Goal: Information Seeking & Learning: Learn about a topic

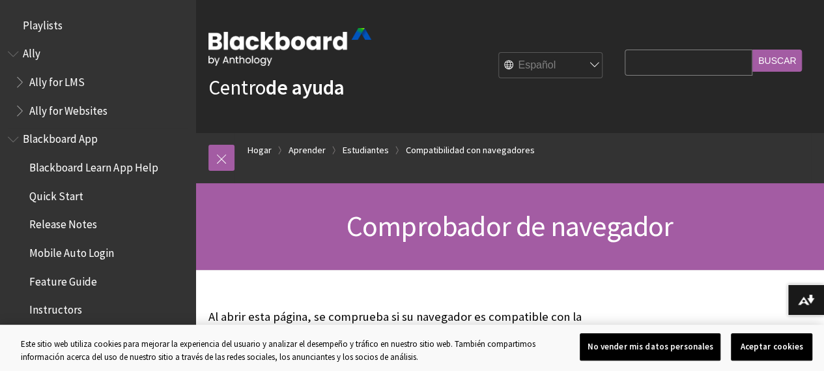
click at [76, 141] on span "Blackboard App" at bounding box center [60, 137] width 75 height 18
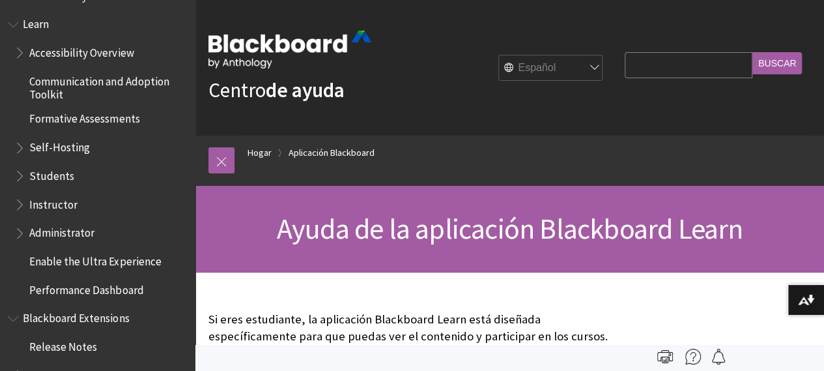
scroll to position [1441, 0]
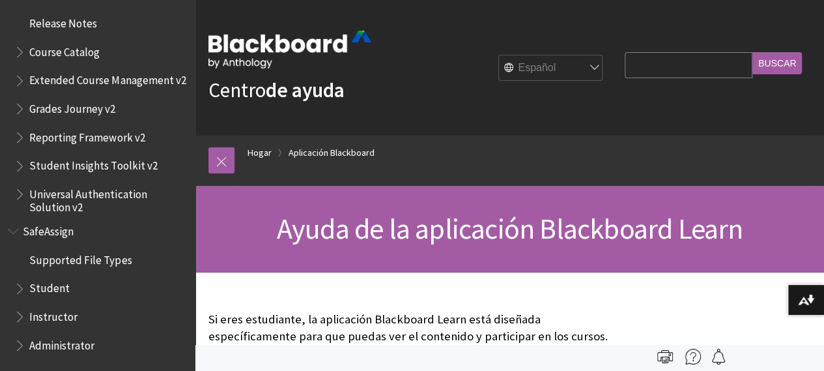
click at [102, 106] on span "Grades Journey v2" at bounding box center [72, 107] width 86 height 18
click at [102, 106] on span "Grades Journey v2" at bounding box center [75, 107] width 92 height 18
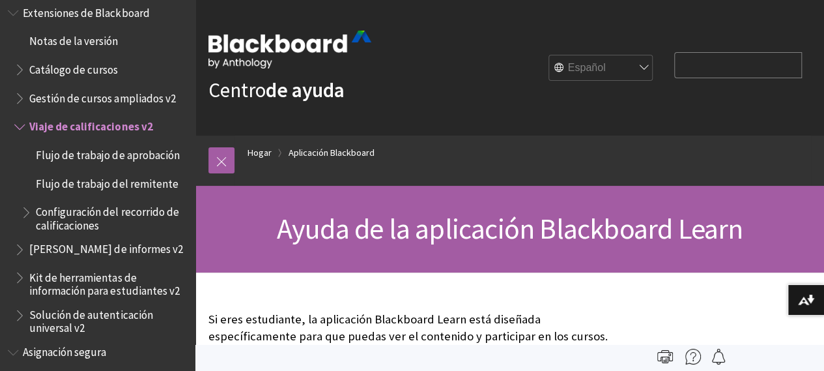
scroll to position [1476, 0]
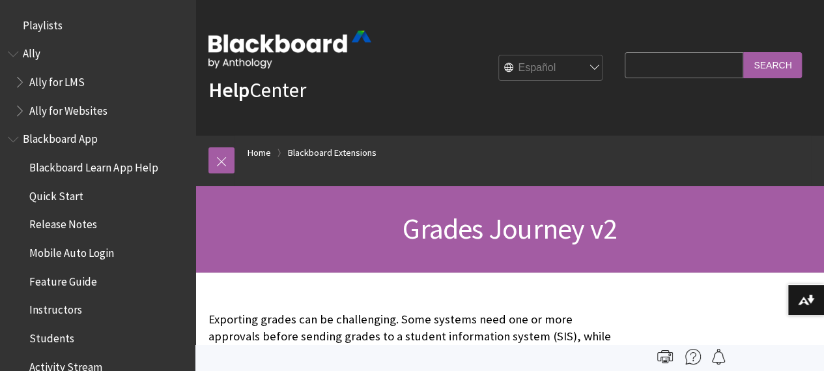
scroll to position [1519, 0]
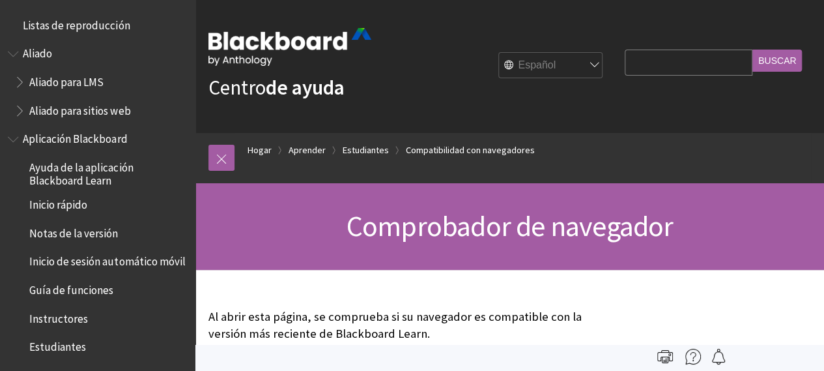
scroll to position [1441, 0]
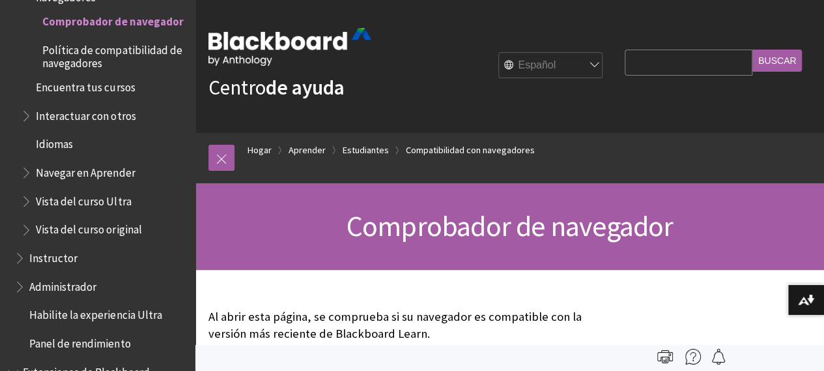
click at [822, 361] on div at bounding box center [509, 358] width 629 height 27
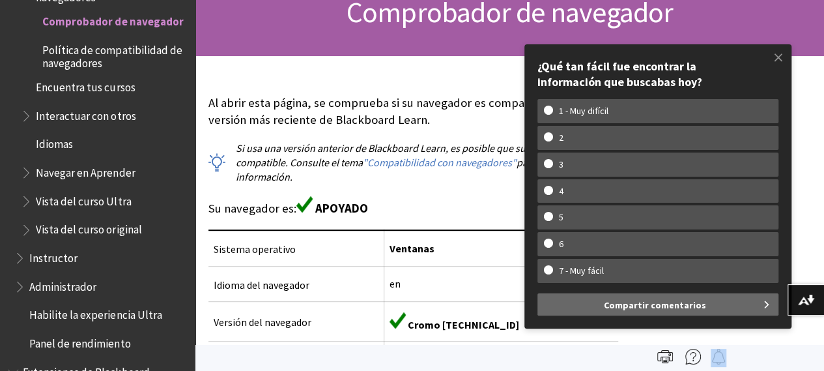
scroll to position [0, 0]
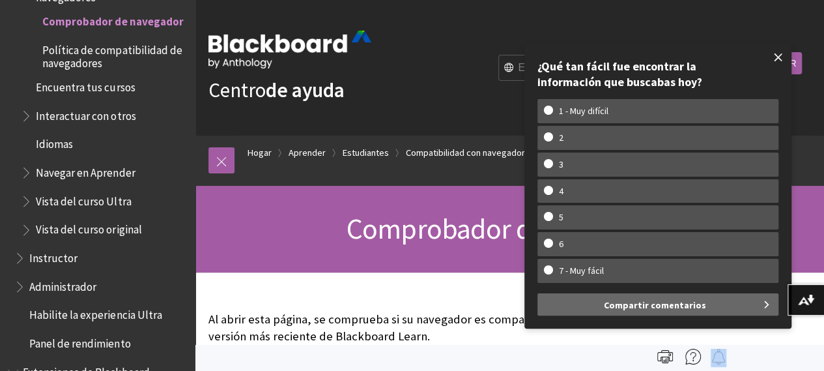
click at [776, 57] on span at bounding box center [778, 57] width 27 height 27
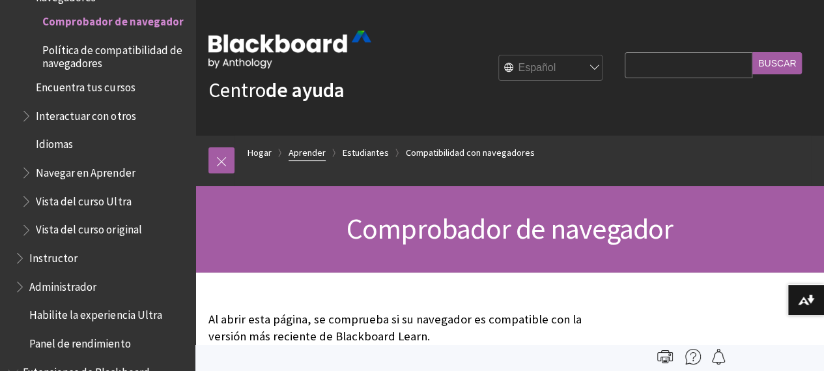
click at [307, 149] on font "Aprender" at bounding box center [307, 153] width 37 height 12
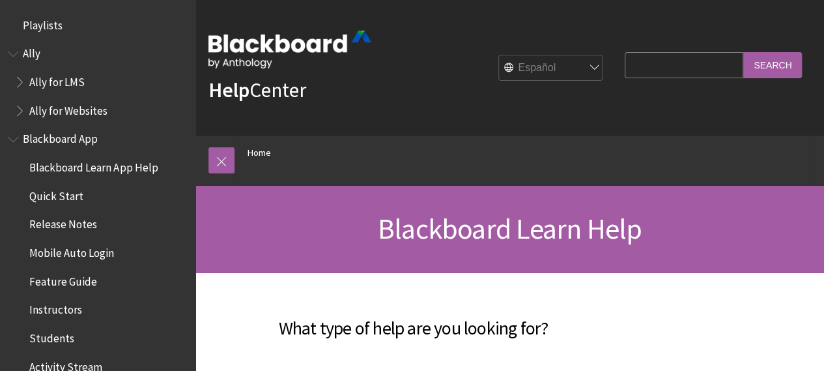
scroll to position [1103, 0]
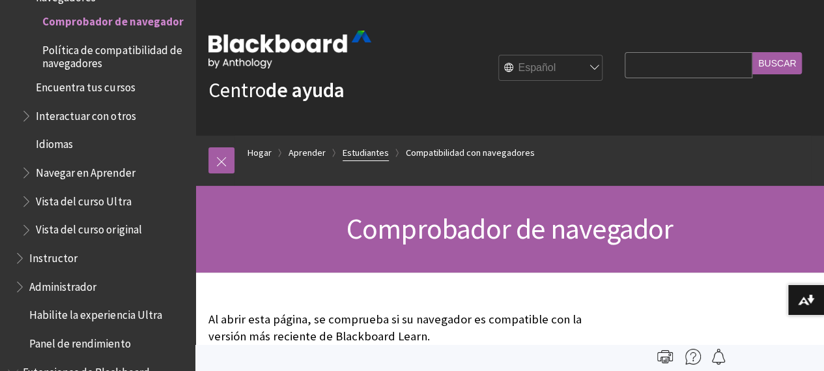
click at [350, 158] on font "Estudiantes" at bounding box center [366, 153] width 46 height 12
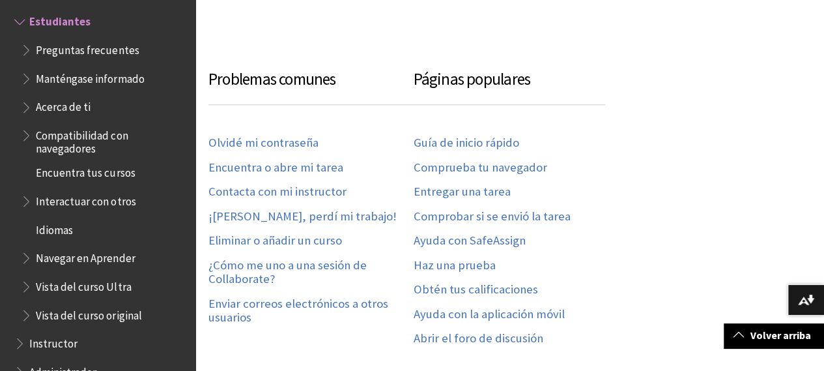
scroll to position [729, 0]
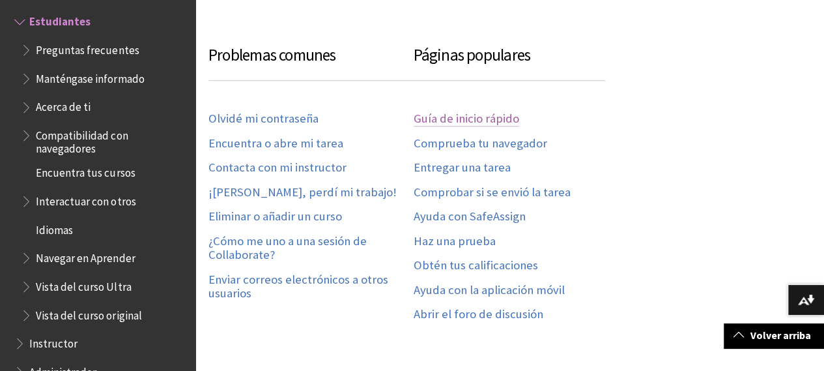
click at [503, 120] on font "Guía de inicio rápido" at bounding box center [467, 118] width 106 height 15
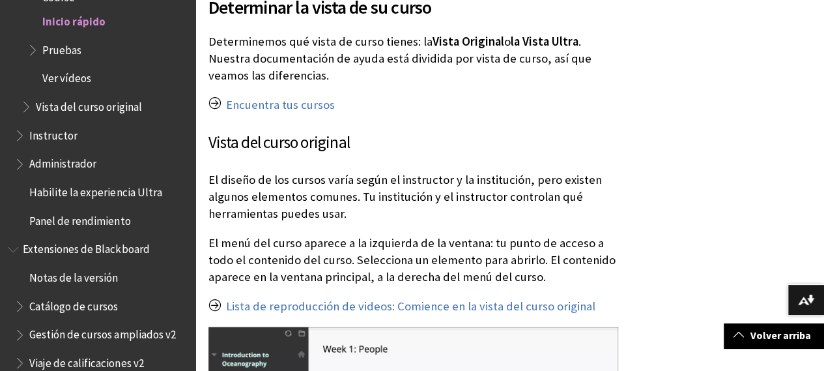
scroll to position [1355, 0]
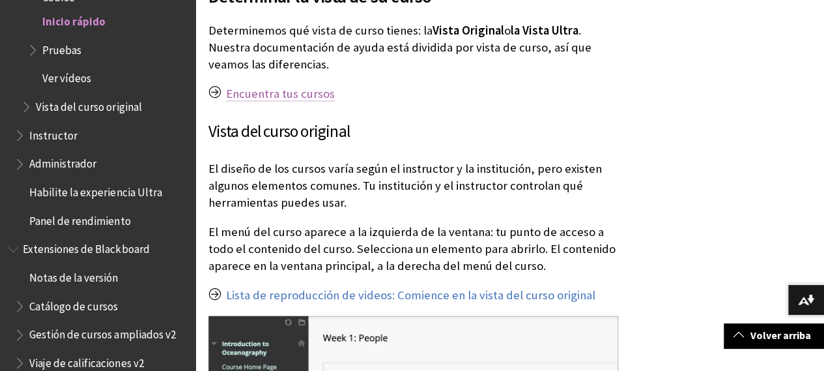
click at [305, 86] on font "Encuentra tus cursos" at bounding box center [280, 93] width 109 height 15
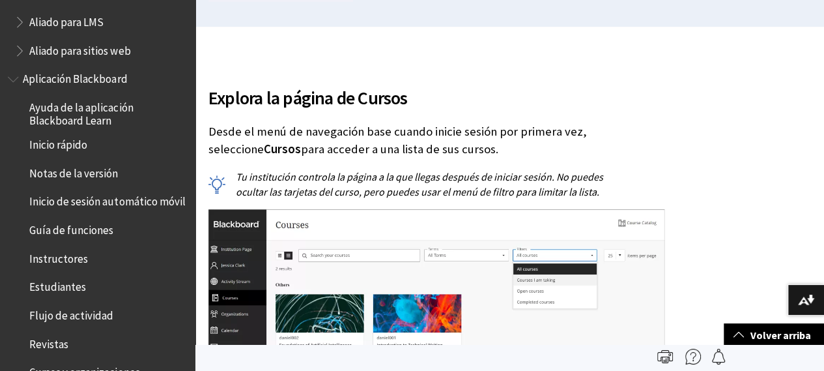
scroll to position [8, 0]
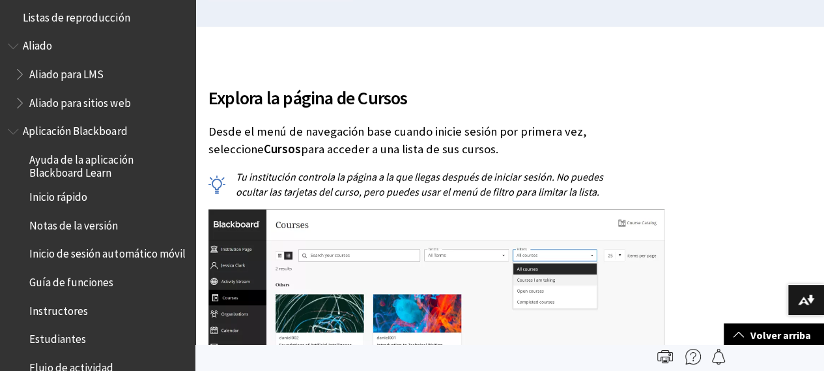
click at [82, 199] on font "Inicio rápido" at bounding box center [58, 197] width 58 height 14
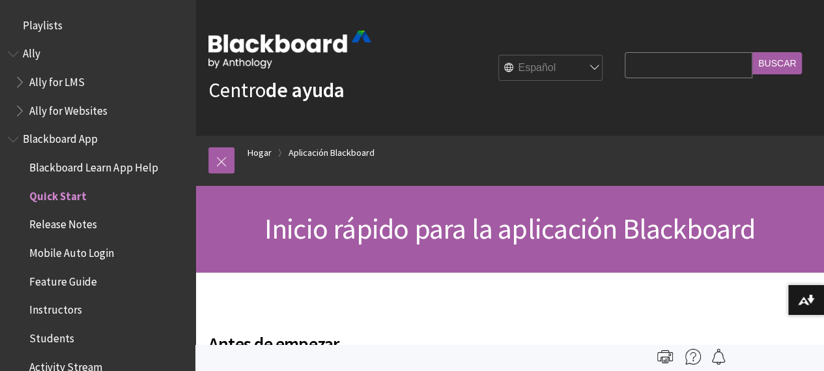
scroll to position [165, 0]
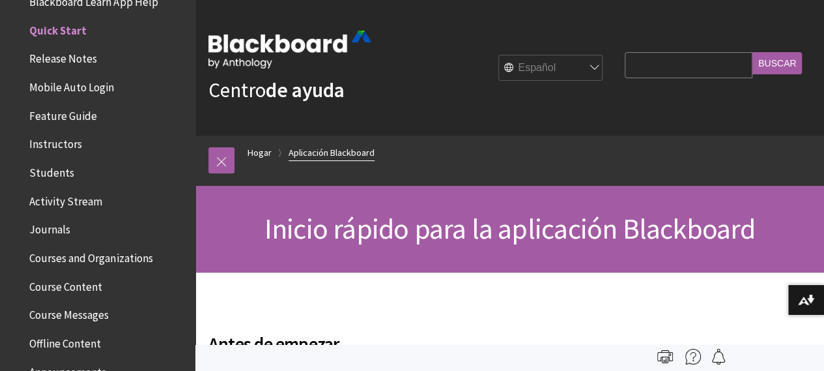
click at [335, 150] on font "Aplicación Blackboard" at bounding box center [332, 153] width 86 height 12
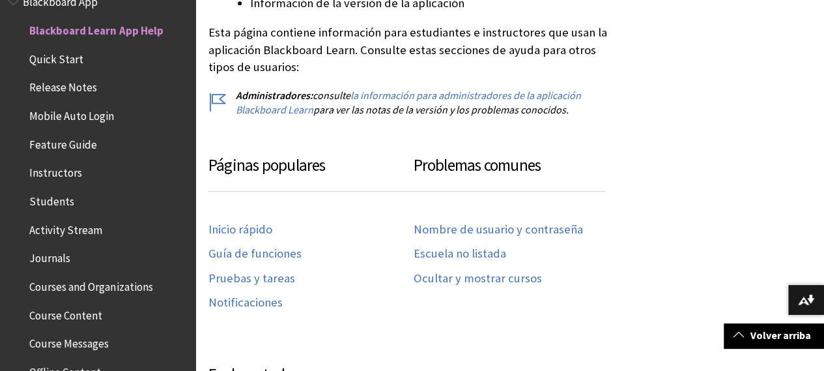
scroll to position [677, 0]
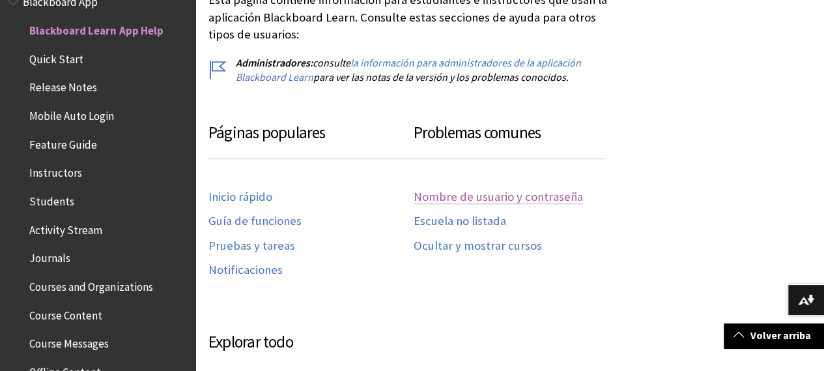
click at [429, 189] on font "Nombre de usuario y contraseña" at bounding box center [498, 196] width 169 height 15
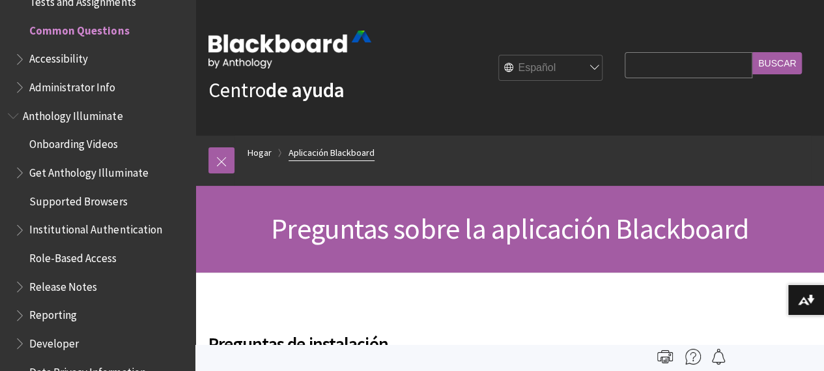
click at [350, 157] on font "Aplicación Blackboard" at bounding box center [332, 153] width 86 height 12
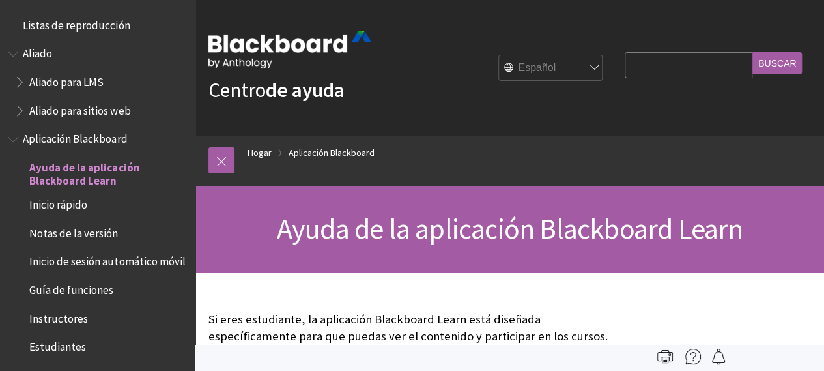
scroll to position [137, 0]
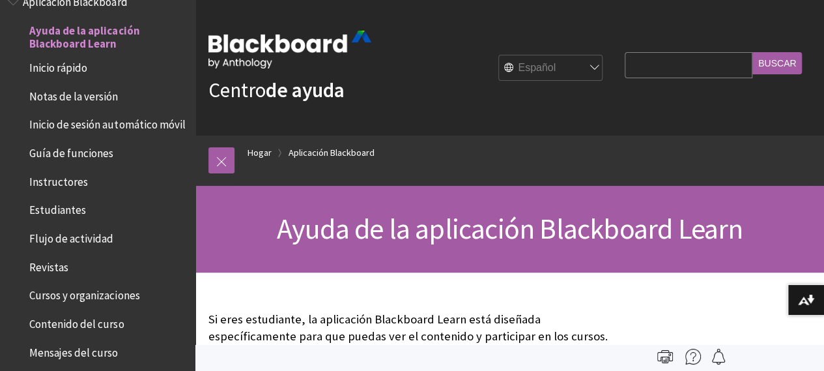
click at [73, 217] on font "Estudiantes" at bounding box center [57, 210] width 57 height 14
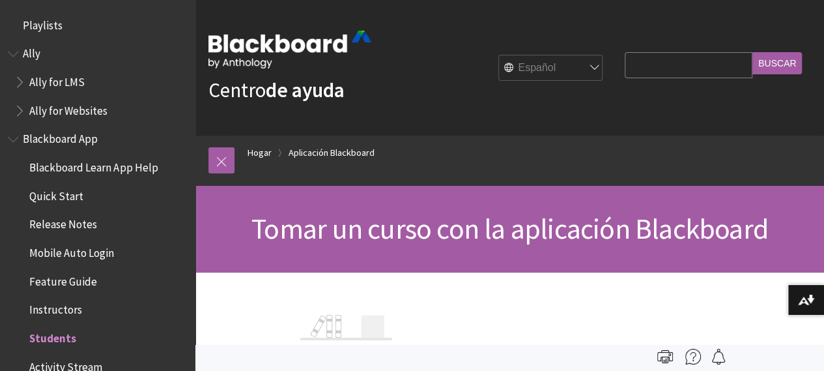
scroll to position [307, 0]
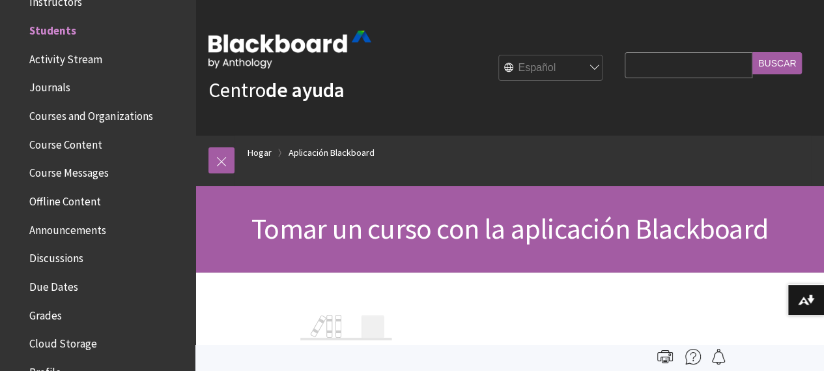
click at [85, 59] on span "Activity Stream" at bounding box center [65, 57] width 73 height 18
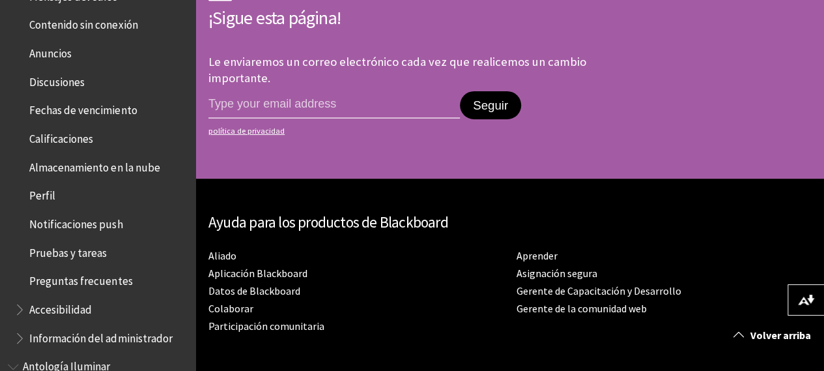
scroll to position [510, 0]
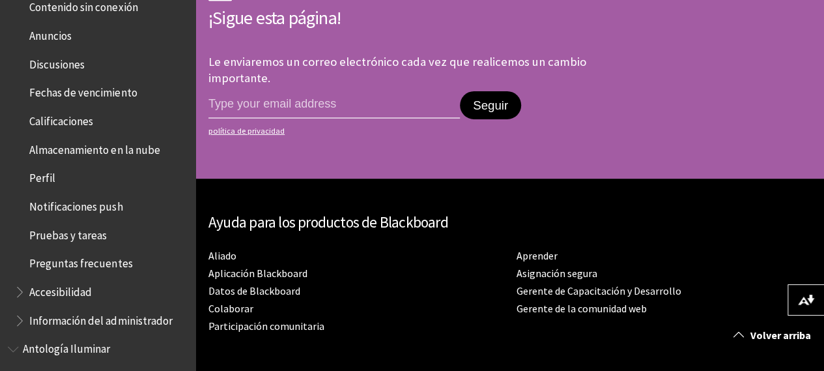
click at [83, 242] on font "Pruebas y tareas" at bounding box center [68, 235] width 78 height 14
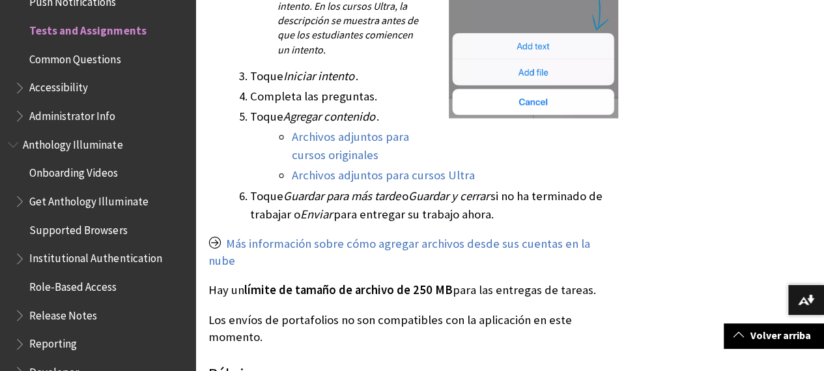
scroll to position [938, 0]
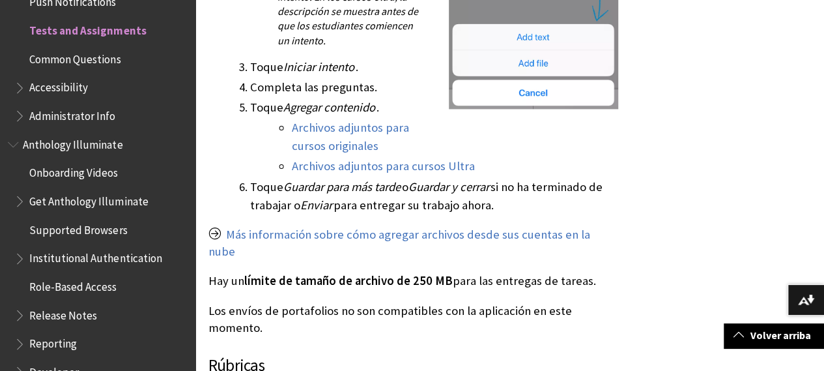
click at [337, 136] on li "Archivos adjuntos para cursos originales" at bounding box center [455, 137] width 326 height 36
click at [339, 149] on font "Archivos adjuntos para cursos originales" at bounding box center [350, 136] width 117 height 33
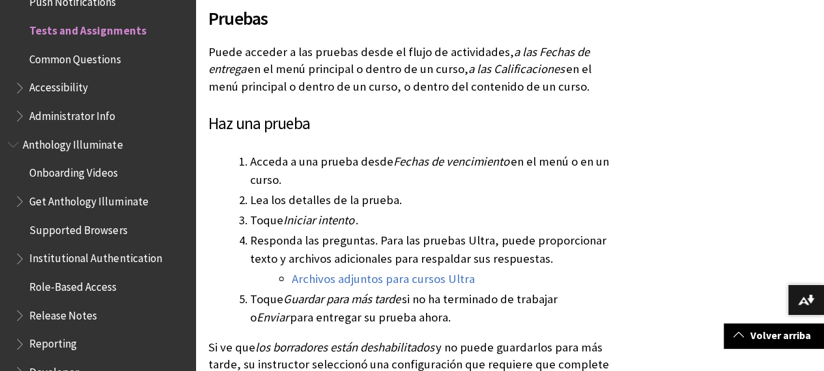
scroll to position [1641, 0]
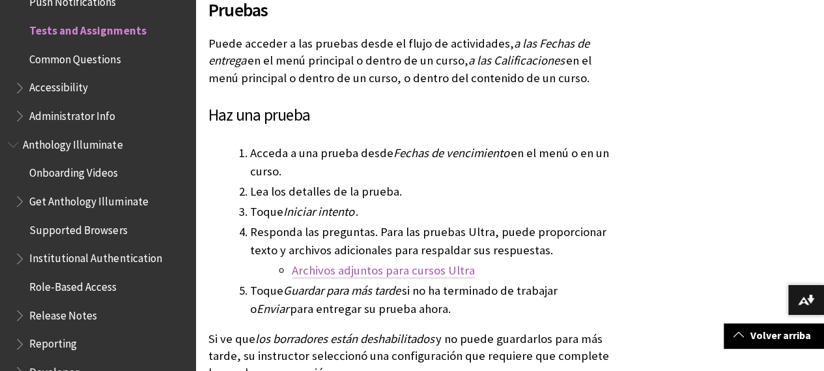
click at [416, 262] on font "Archivos adjuntos para cursos Ultra" at bounding box center [383, 269] width 183 height 15
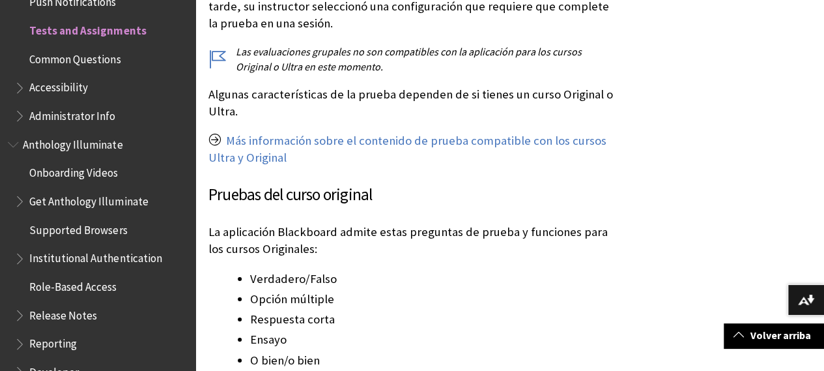
scroll to position [2006, 0]
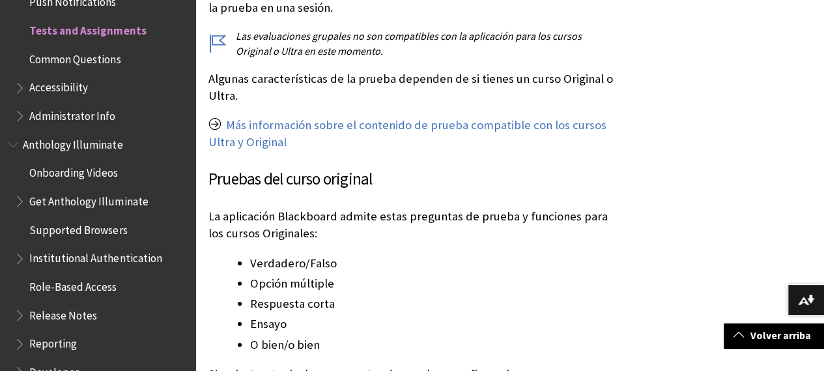
scroll to position [1641, 0]
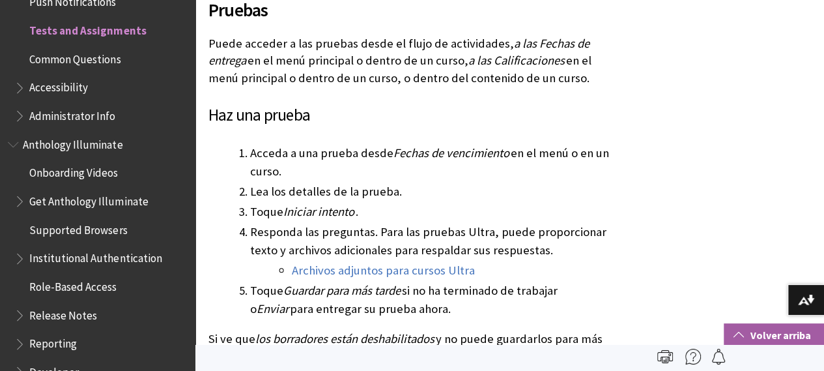
click at [796, 338] on font "Volver arriba" at bounding box center [780, 334] width 61 height 13
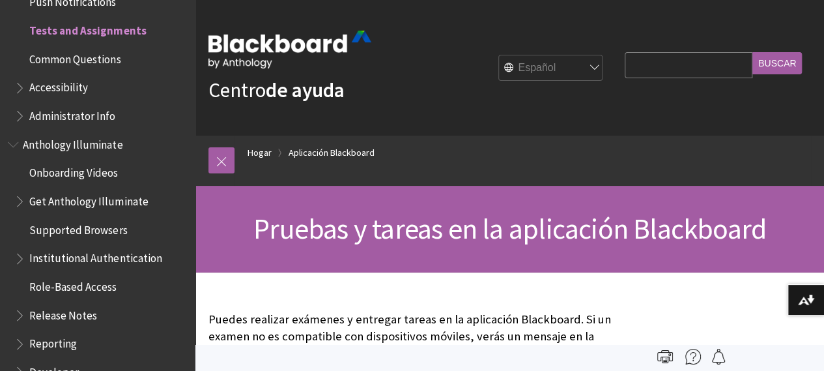
click at [75, 85] on span "Accessibility" at bounding box center [58, 86] width 59 height 18
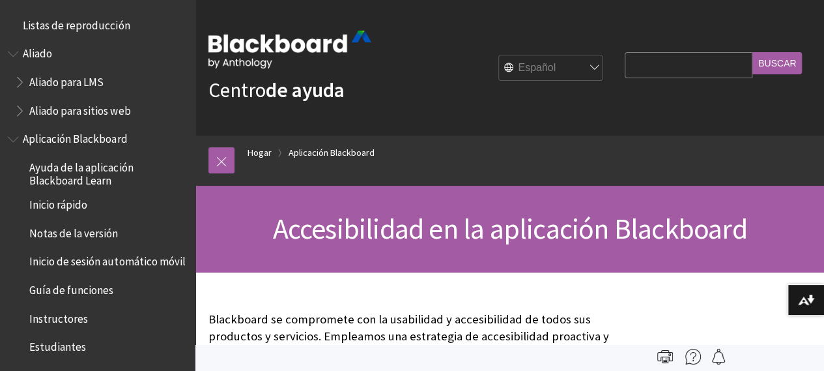
scroll to position [780, 0]
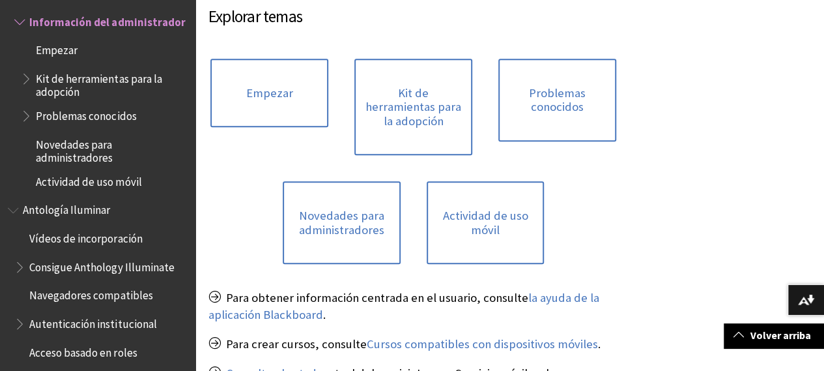
scroll to position [417, 0]
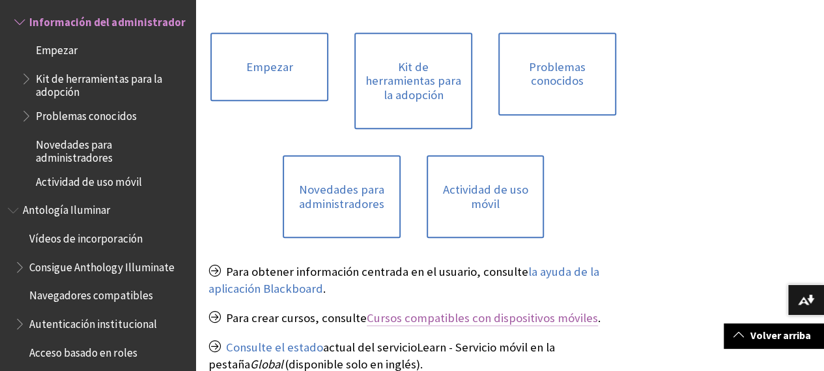
click at [525, 325] on font "Cursos compatibles con dispositivos móviles" at bounding box center [482, 317] width 231 height 15
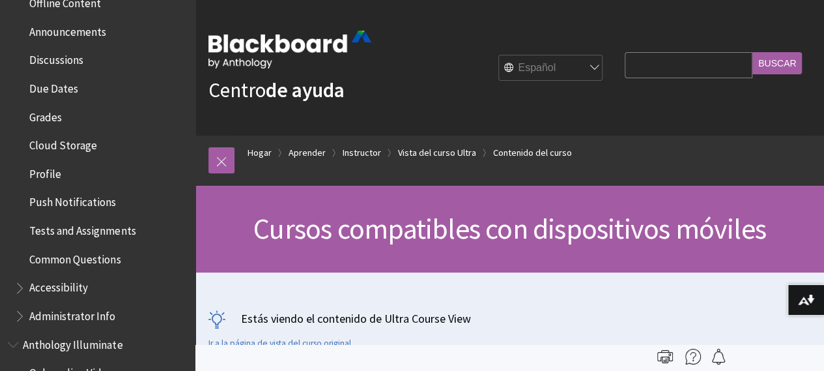
scroll to position [558, 0]
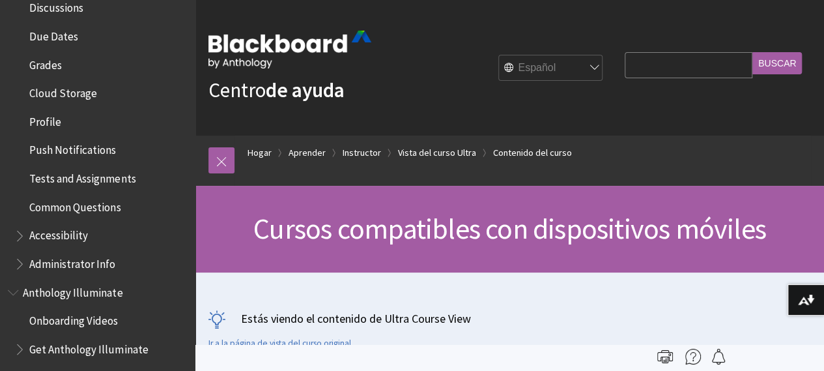
click at [48, 242] on span "Accessibility" at bounding box center [58, 234] width 59 height 18
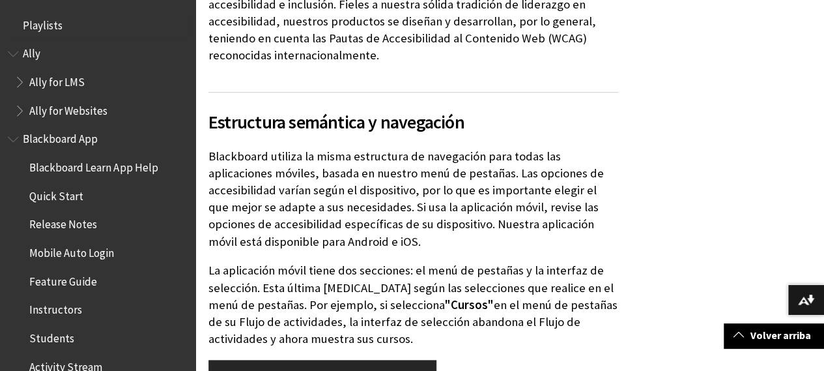
click at [63, 26] on span "Playlists" at bounding box center [98, 25] width 180 height 22
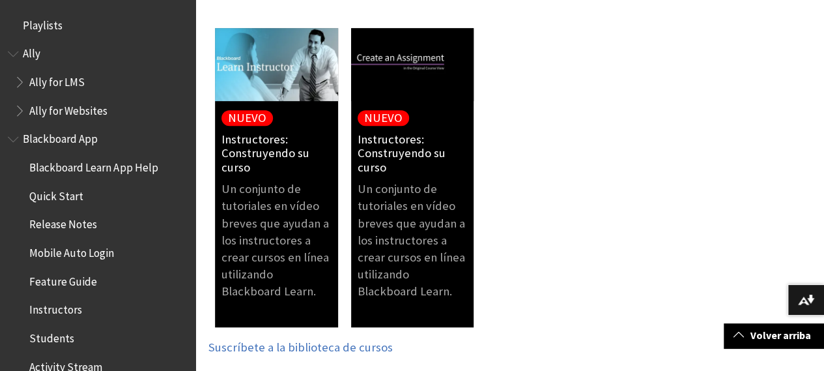
scroll to position [219, 0]
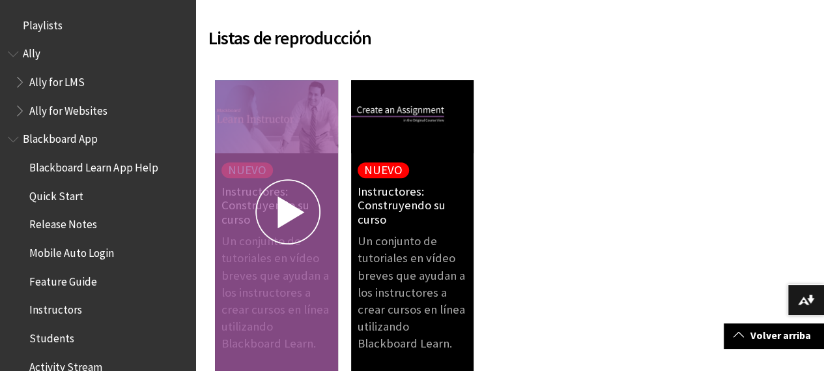
click at [260, 122] on link "Un conjunto de tutoriales en vídeo breves que ayudan a los instructores a crear…" at bounding box center [276, 229] width 123 height 298
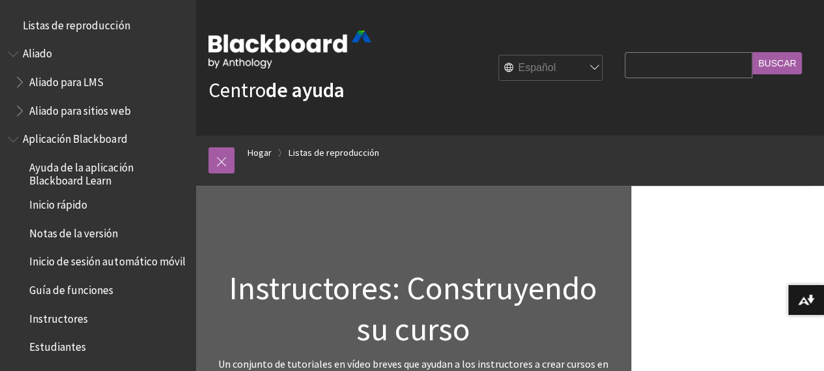
click at [48, 56] on font "Aliado" at bounding box center [37, 53] width 29 height 14
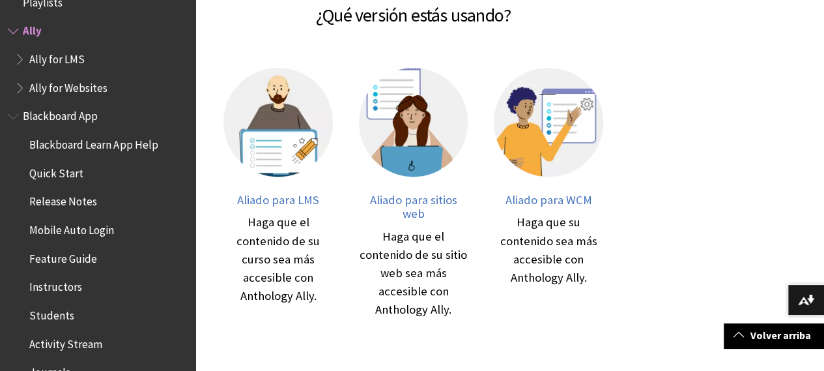
scroll to position [365, 0]
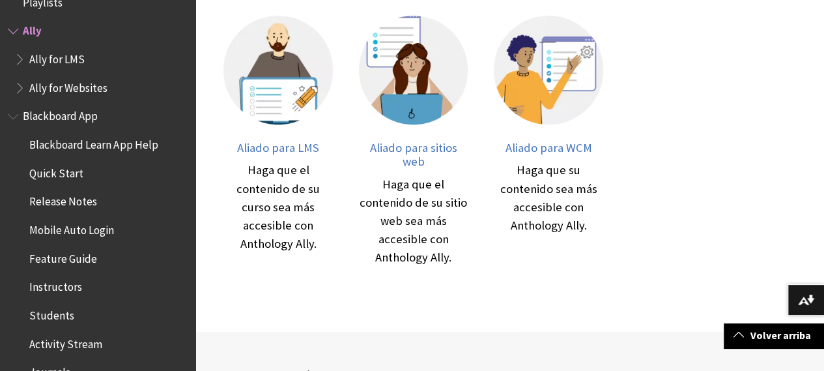
click at [74, 59] on span "Ally for LMS" at bounding box center [56, 57] width 55 height 18
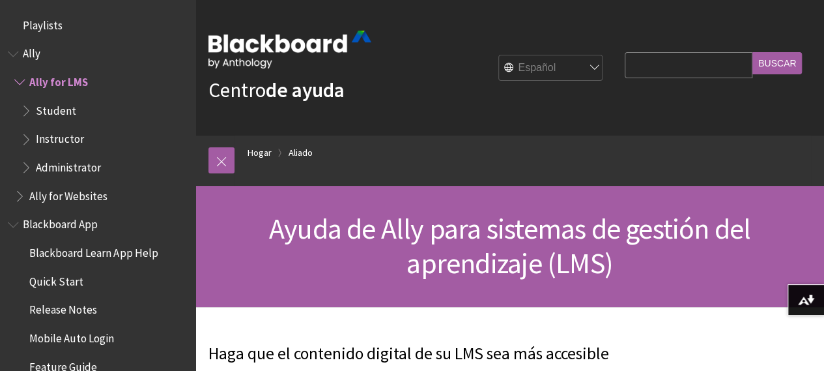
scroll to position [51, 0]
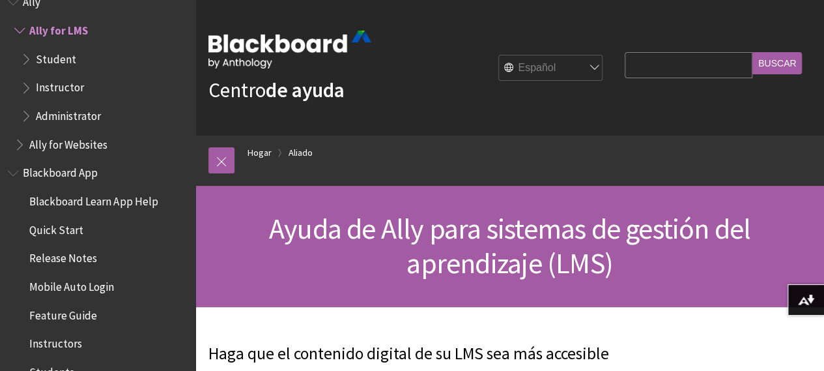
click at [66, 169] on span "Blackboard App" at bounding box center [60, 171] width 75 height 18
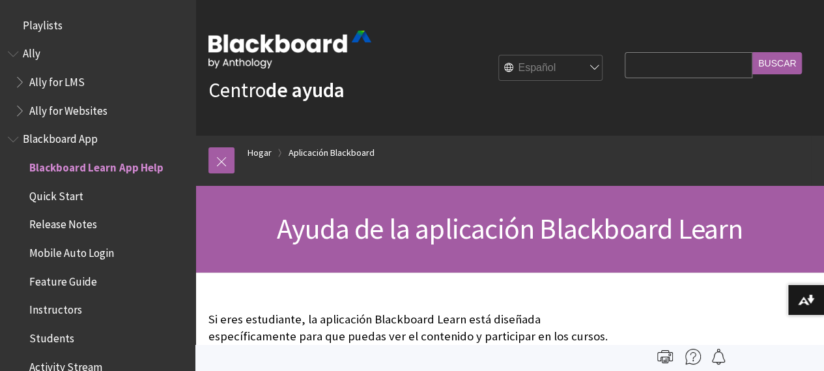
scroll to position [137, 0]
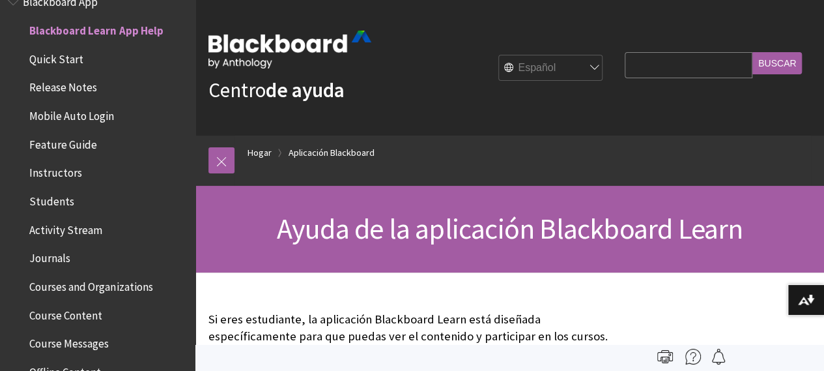
click at [92, 231] on span "Activity Stream" at bounding box center [65, 228] width 73 height 18
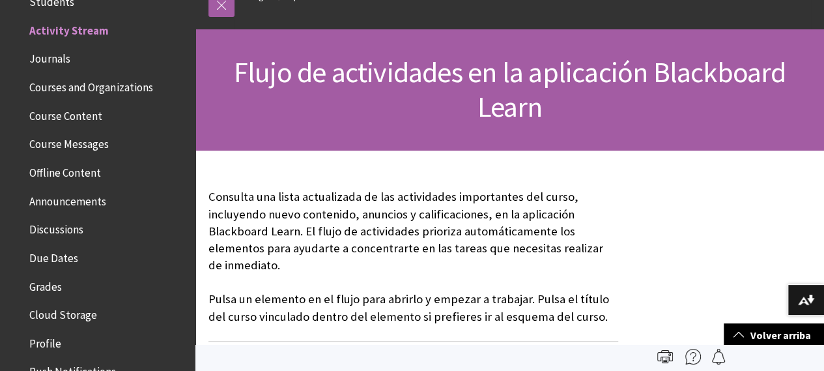
scroll to position [12, 0]
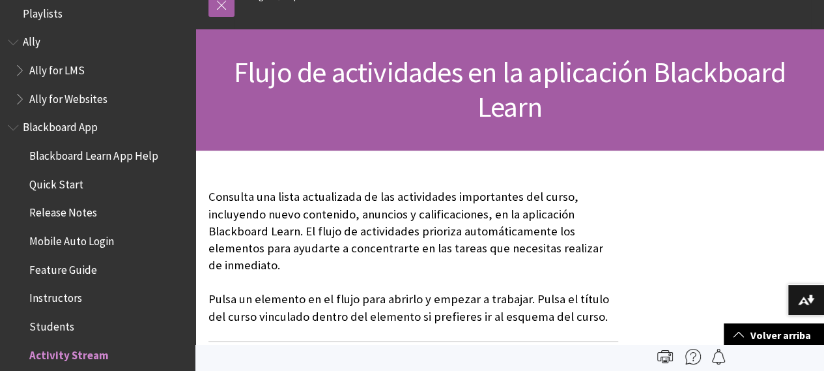
click at [66, 184] on span "Quick Start" at bounding box center [56, 182] width 54 height 18
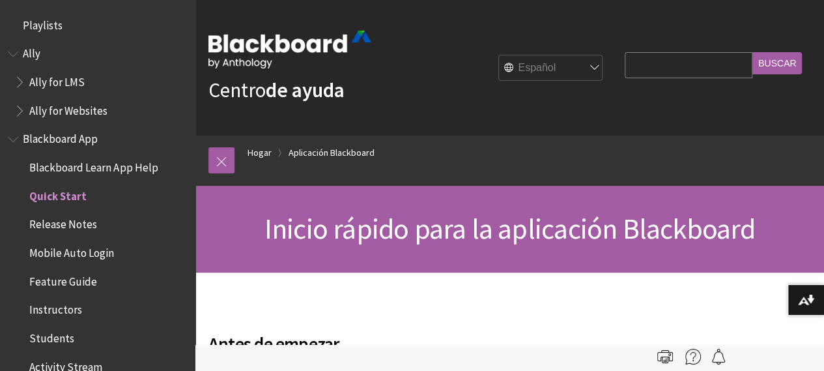
scroll to position [165, 0]
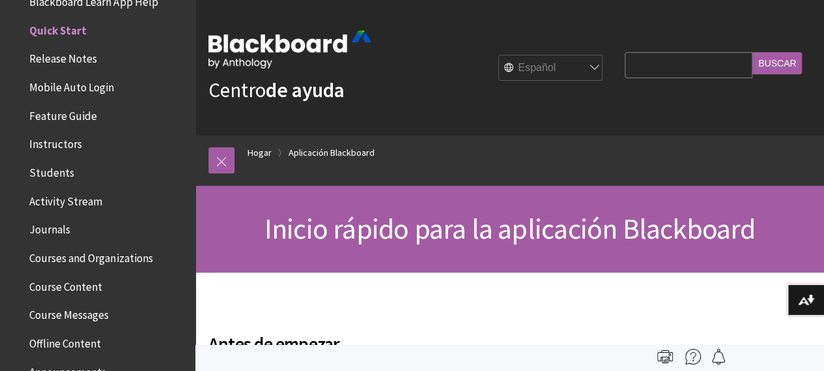
click at [73, 53] on span "Release Notes" at bounding box center [63, 57] width 68 height 18
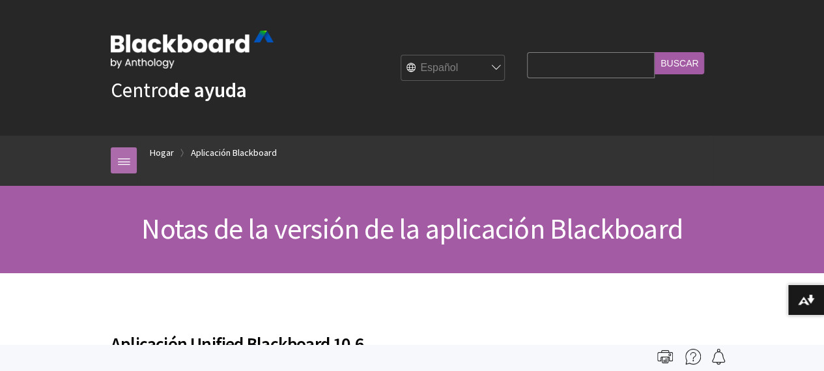
click at [124, 158] on link at bounding box center [124, 160] width 26 height 26
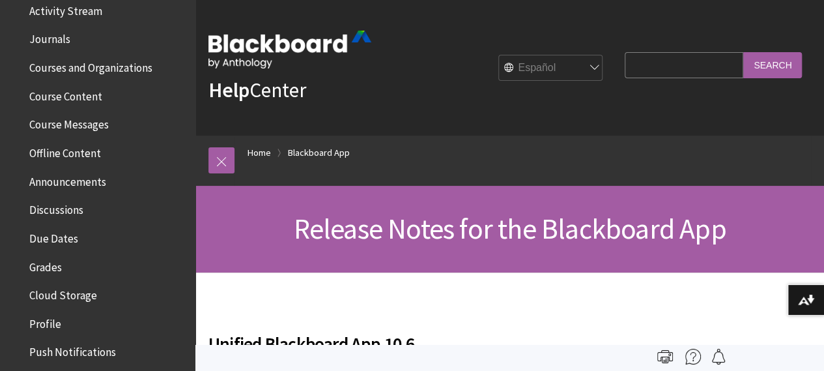
scroll to position [358, 0]
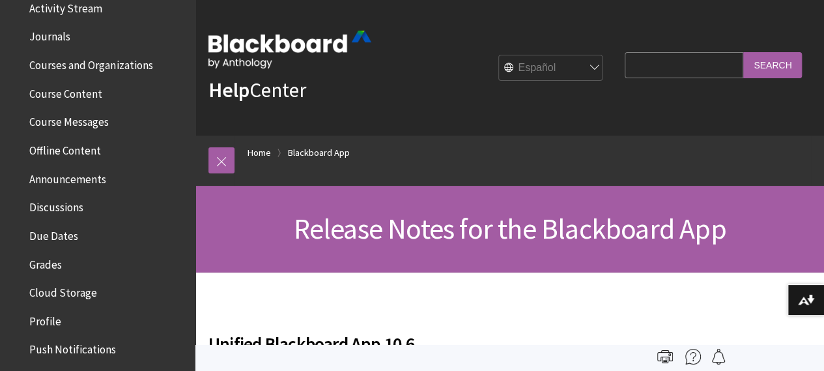
click at [77, 90] on span "Course Content" at bounding box center [65, 92] width 73 height 18
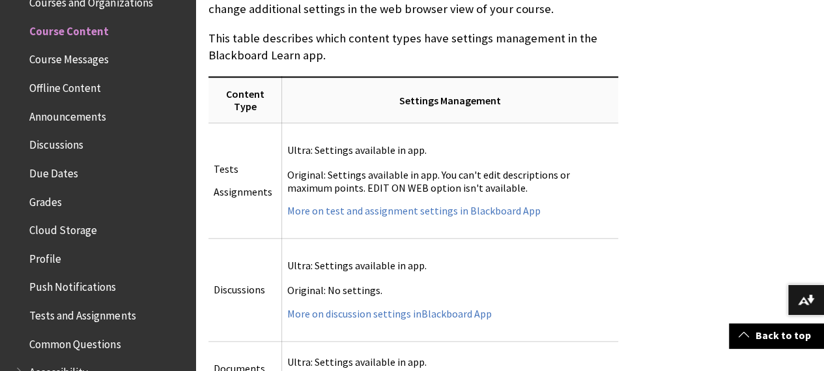
scroll to position [5514, 0]
